Goal: Download file/media

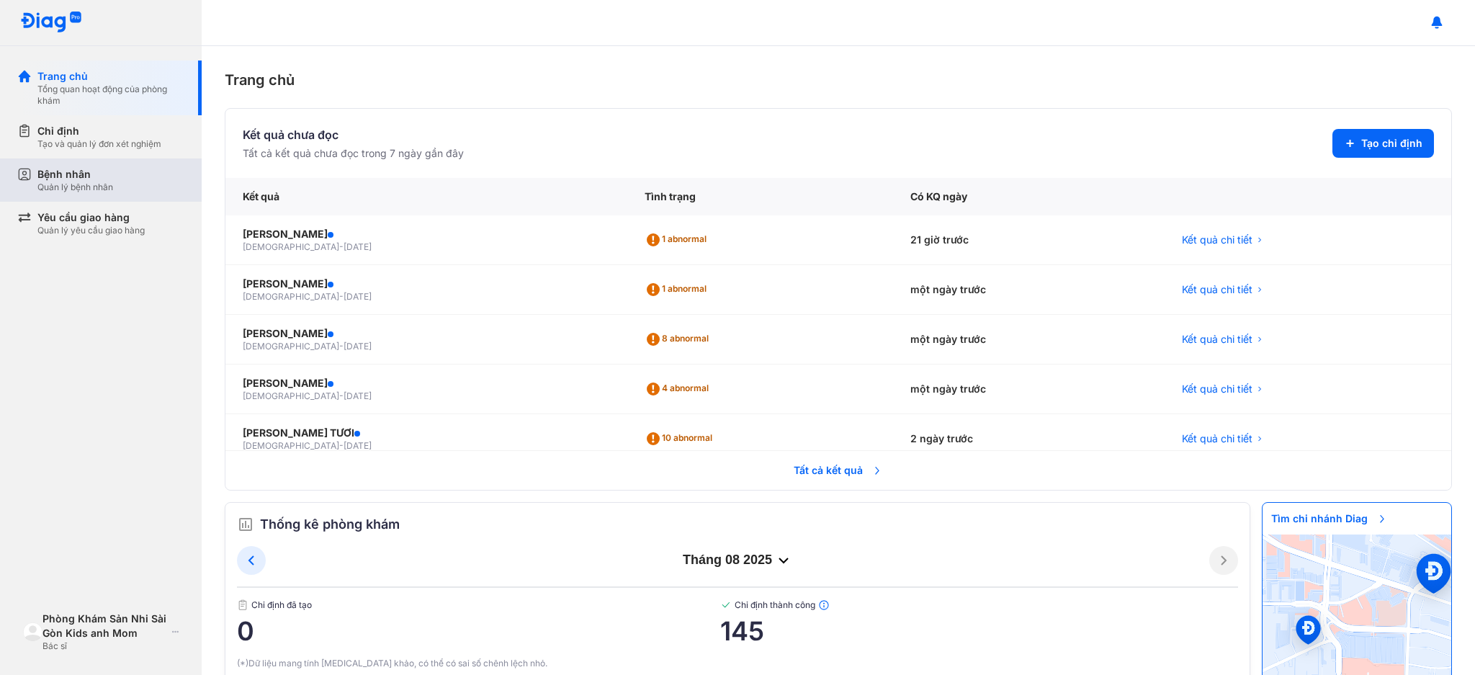
click at [72, 169] on div "Bệnh nhân" at bounding box center [75, 174] width 76 height 14
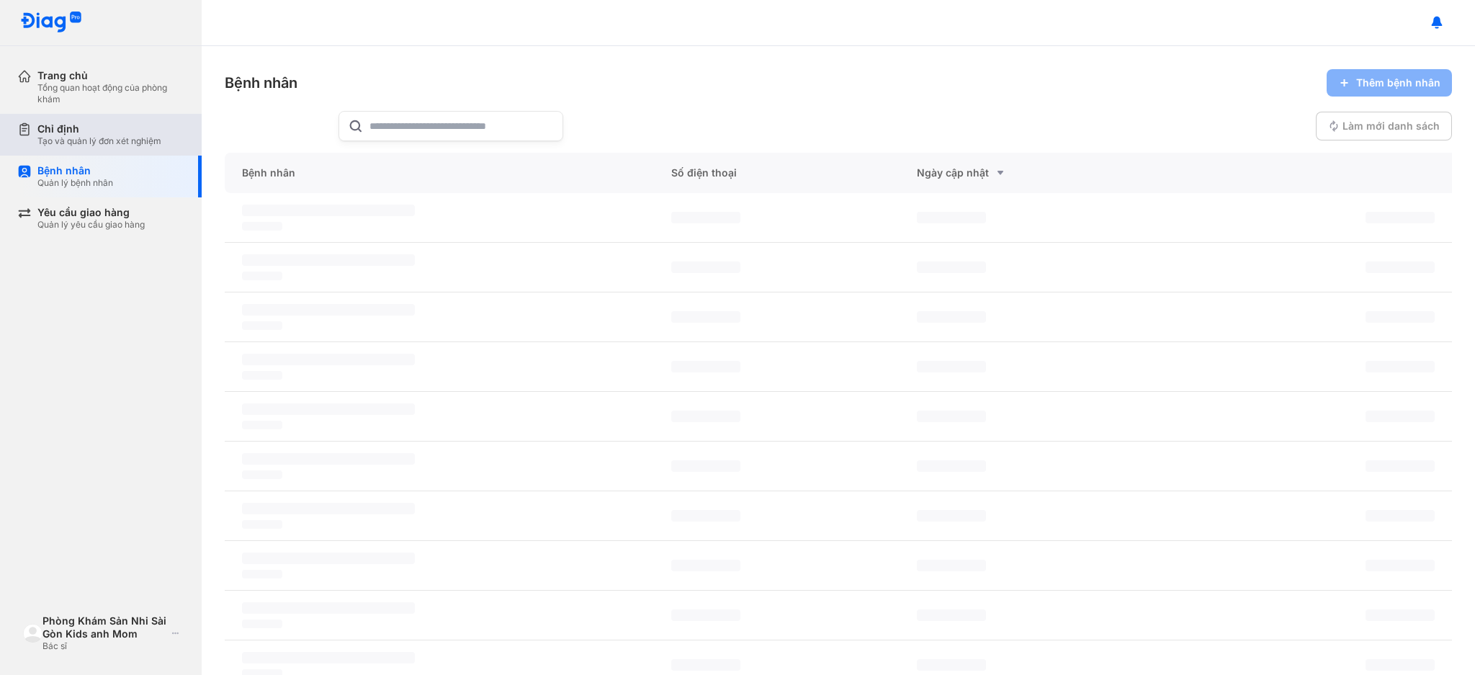
click at [83, 137] on div "Tạo và quản lý đơn xét nghiệm" at bounding box center [99, 141] width 124 height 12
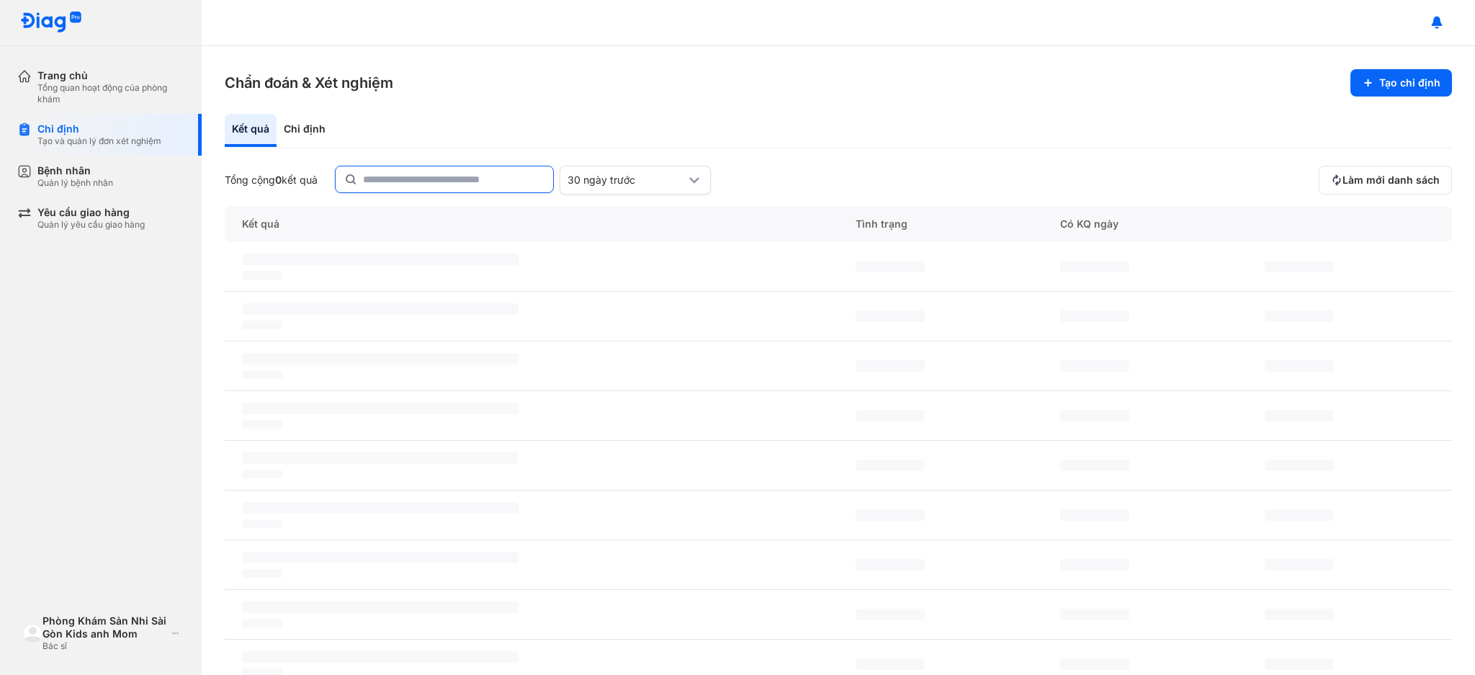
click at [433, 176] on input "text" at bounding box center [453, 179] width 181 height 26
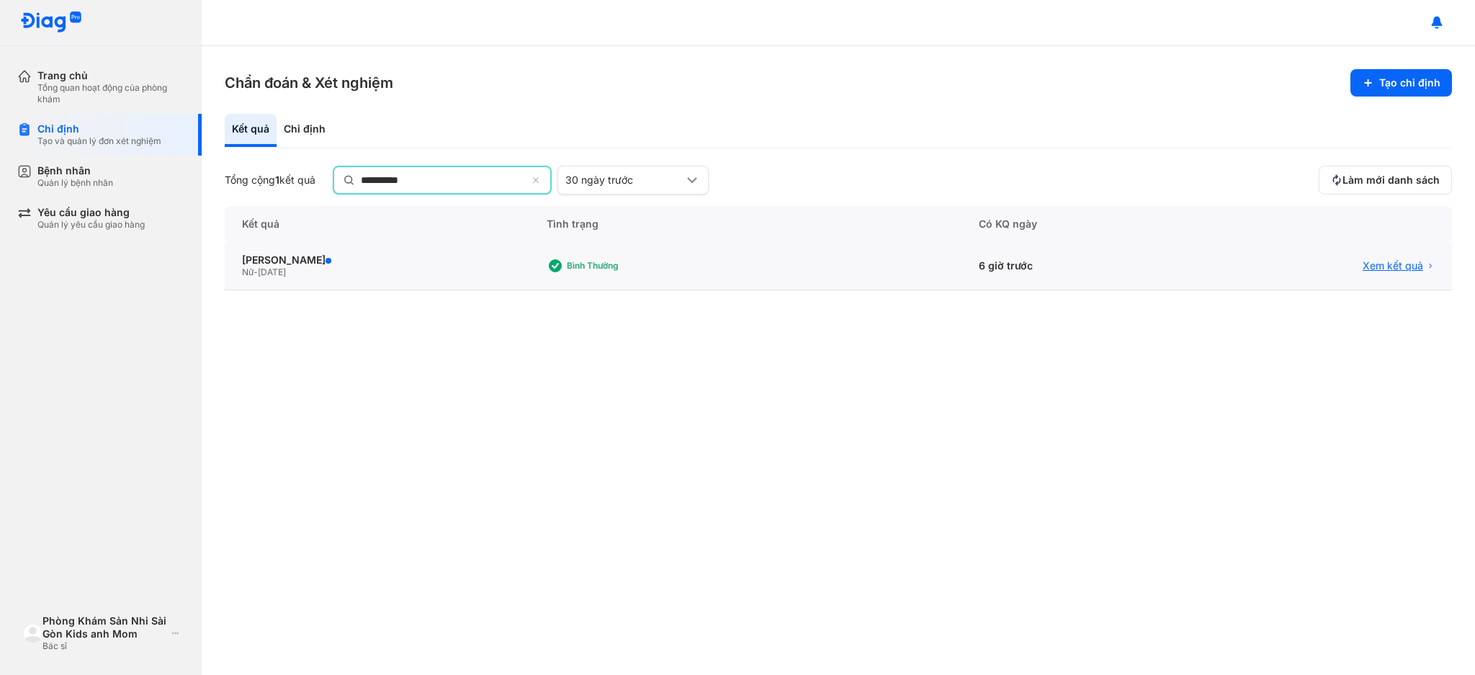
type input "**********"
click at [1396, 266] on span "Xem kết quả" at bounding box center [1392, 267] width 60 height 13
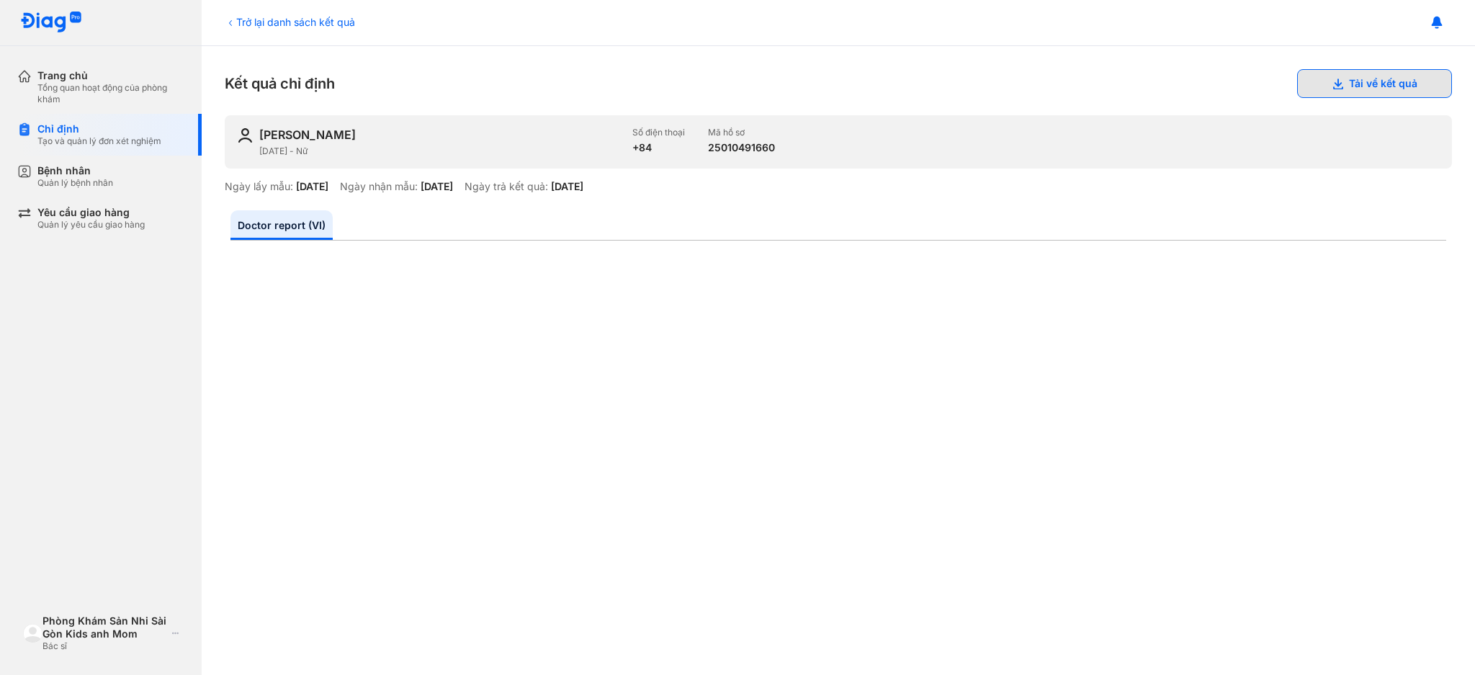
click at [1360, 86] on button "Tải về kết quả" at bounding box center [1374, 83] width 155 height 29
